Goal: Task Accomplishment & Management: Manage account settings

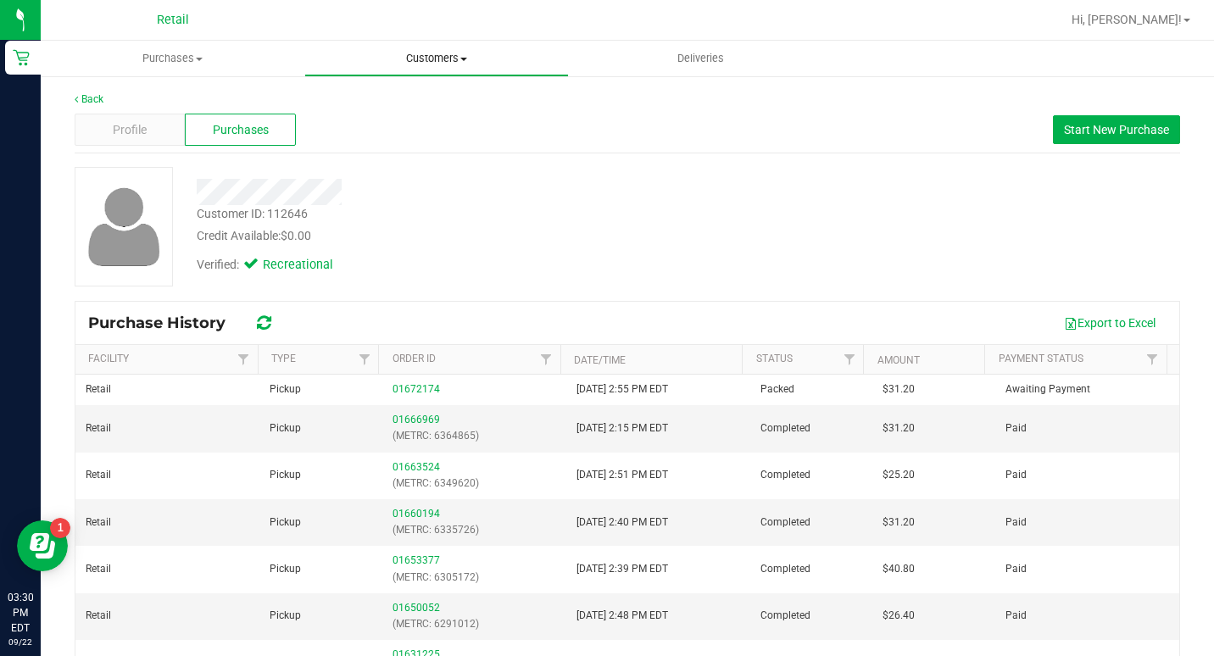
drag, startPoint x: 413, startPoint y: 47, endPoint x: 384, endPoint y: 86, distance: 47.8
click at [413, 47] on uib-tab-heading "Customers All customers Add a new customer All physicians" at bounding box center [436, 59] width 262 height 34
click at [362, 106] on span "All customers" at bounding box center [365, 102] width 122 height 14
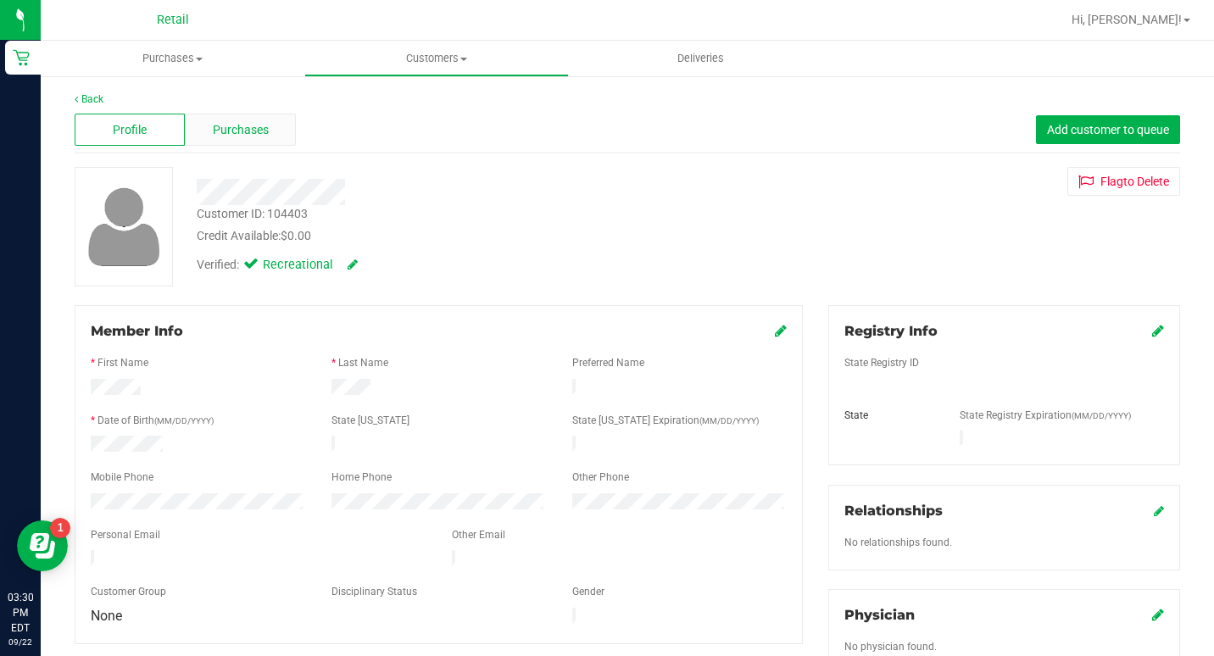
click at [253, 132] on span "Purchases" at bounding box center [241, 130] width 56 height 18
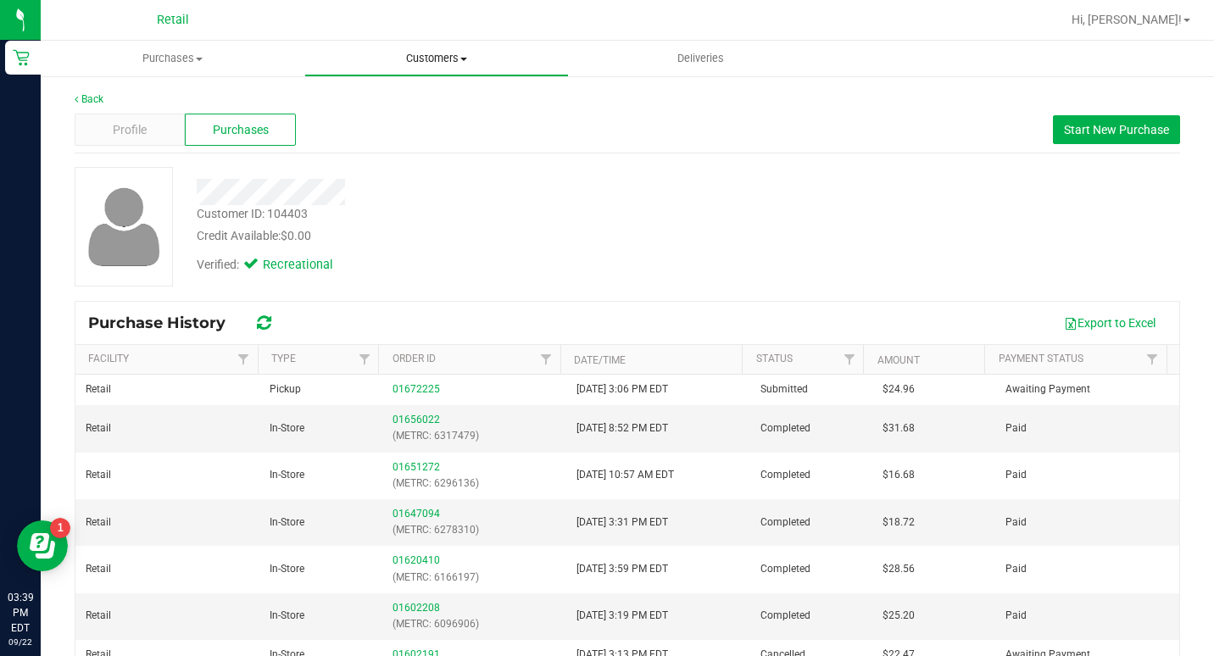
drag, startPoint x: 416, startPoint y: 53, endPoint x: 396, endPoint y: 101, distance: 52.4
click at [416, 53] on span "Customers" at bounding box center [436, 58] width 262 height 15
click at [378, 103] on span "All customers" at bounding box center [365, 102] width 122 height 14
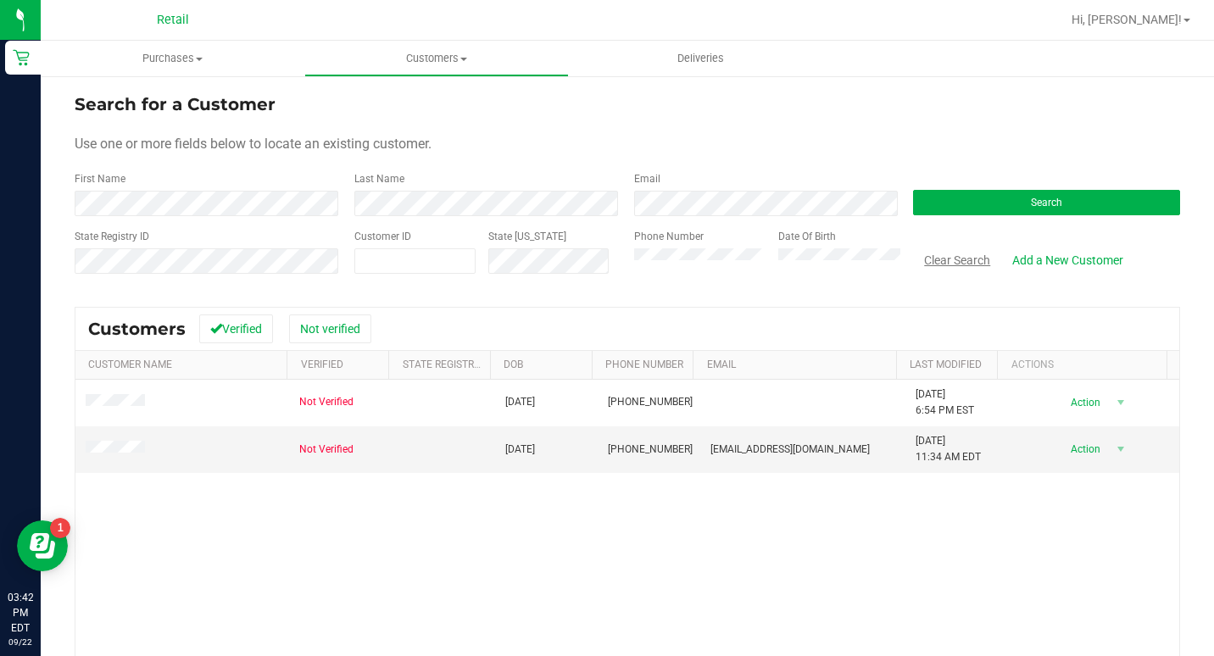
click at [925, 249] on button "Clear Search" at bounding box center [957, 260] width 88 height 29
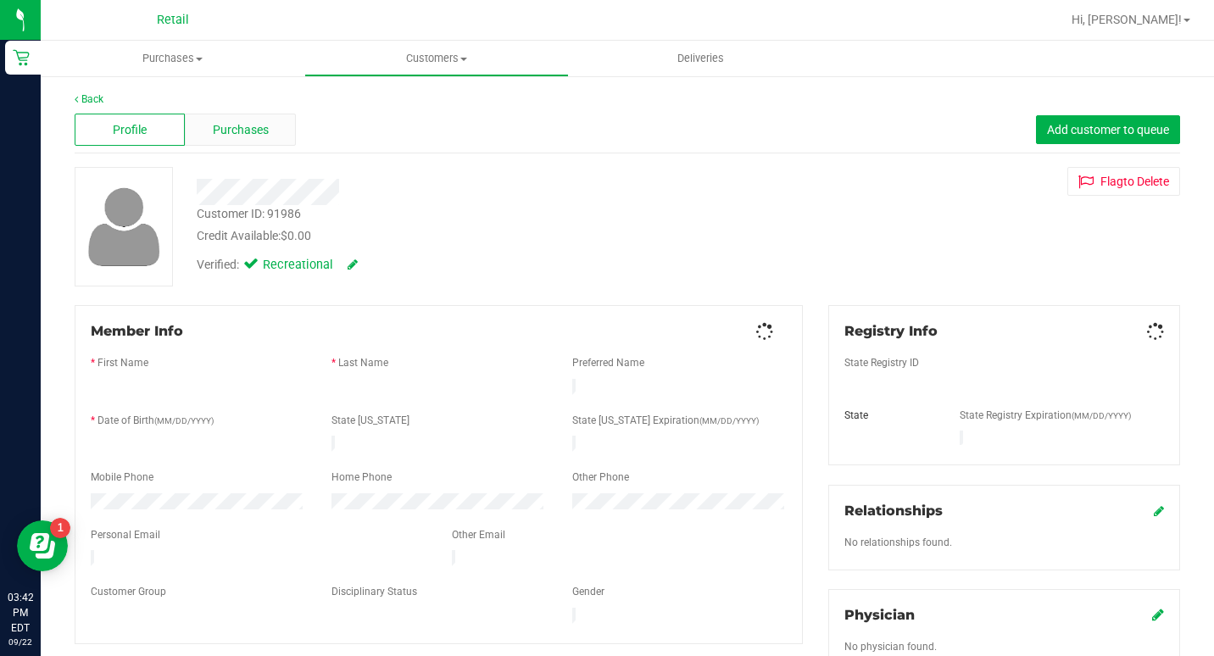
click at [225, 124] on span "Purchases" at bounding box center [241, 130] width 56 height 18
